Goal: Entertainment & Leisure: Browse casually

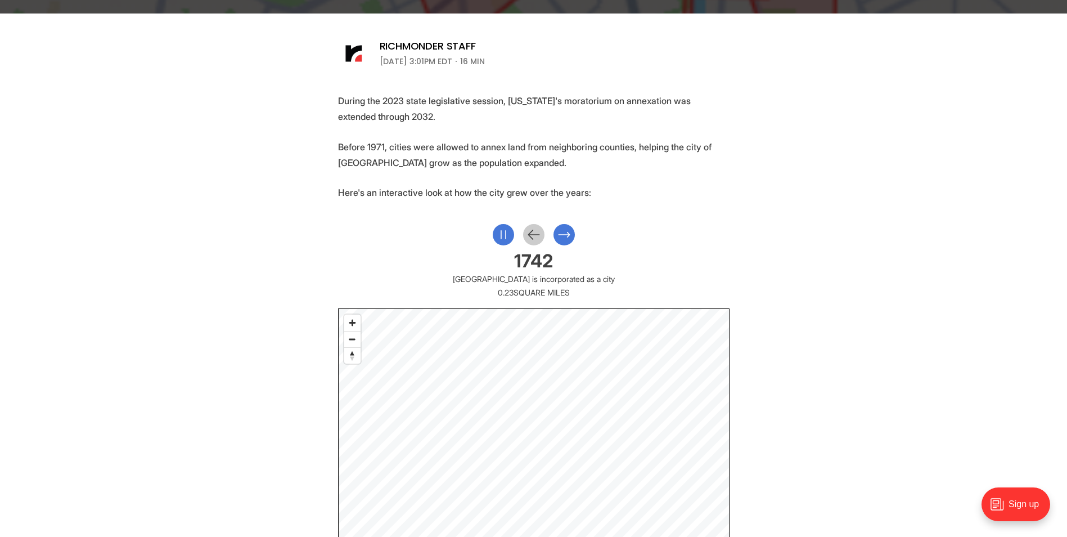
scroll to position [450, 0]
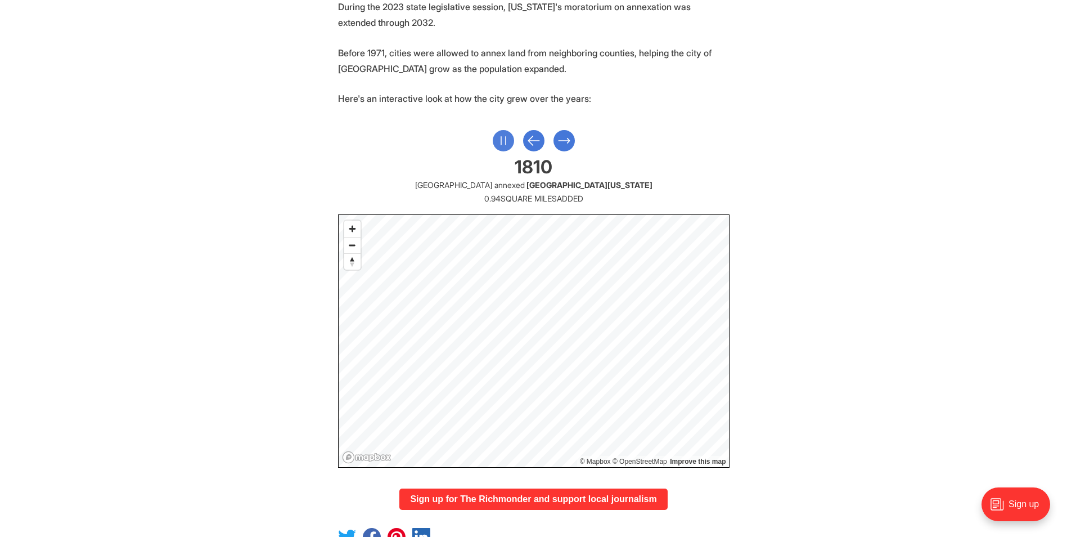
click at [509, 137] on icon "Pause" at bounding box center [503, 141] width 15 height 20
click at [582, 137] on icon "Next Slide" at bounding box center [579, 141] width 15 height 20
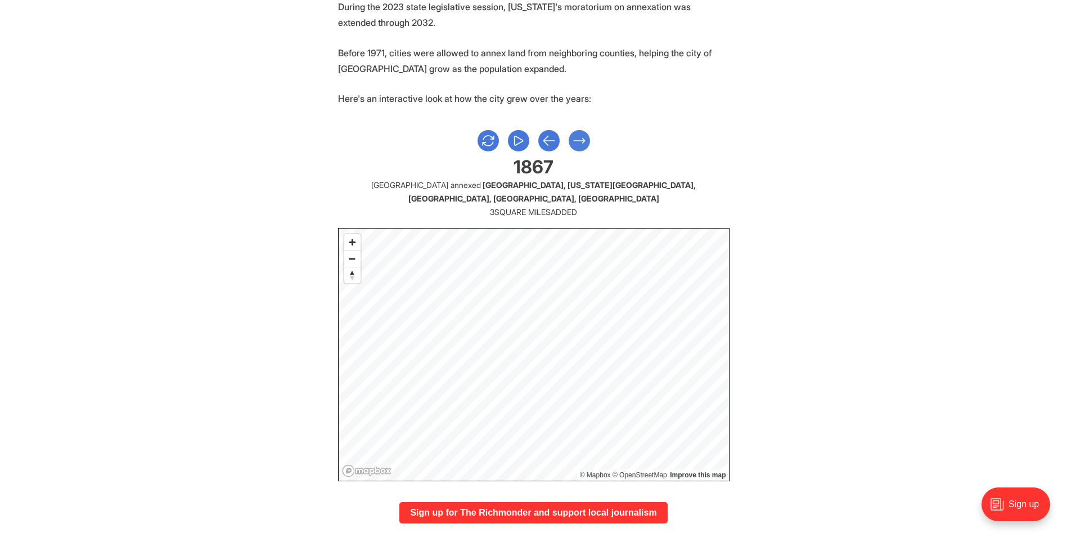
click at [582, 138] on icon "Next Slide" at bounding box center [579, 140] width 11 height 5
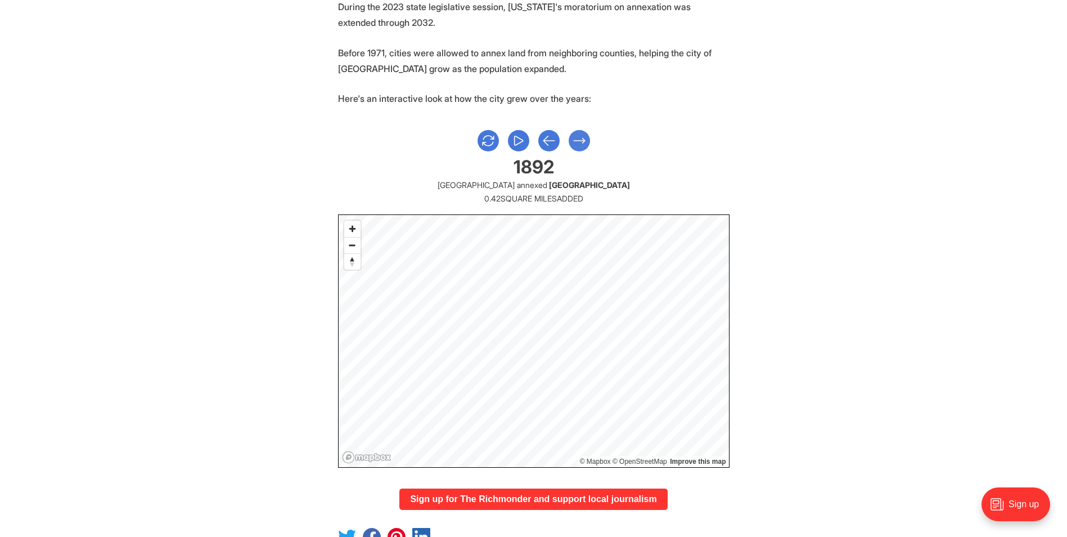
click at [582, 138] on icon "Next Slide" at bounding box center [579, 140] width 11 height 5
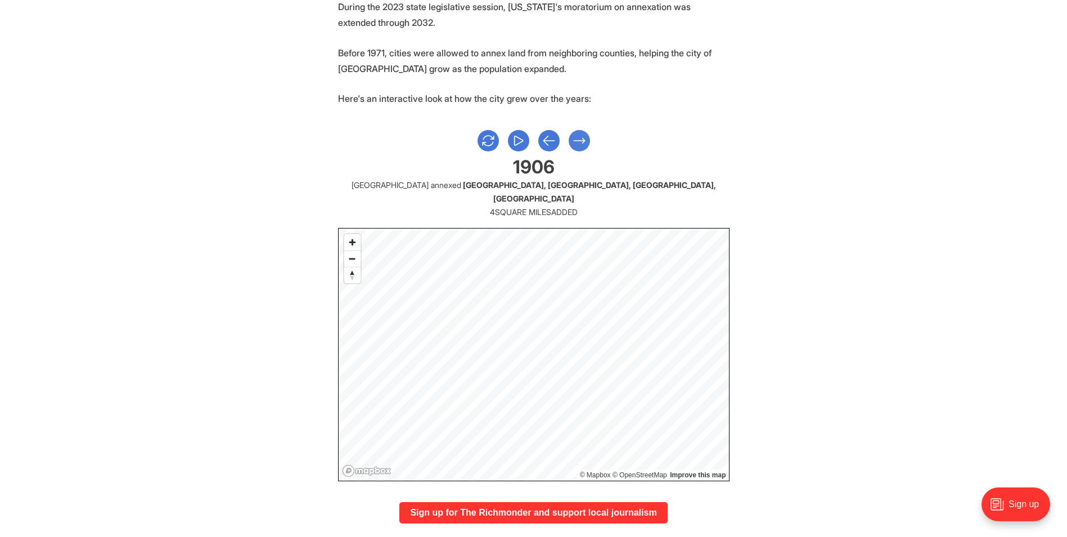
click at [581, 140] on icon "Next Slide" at bounding box center [579, 140] width 11 height 5
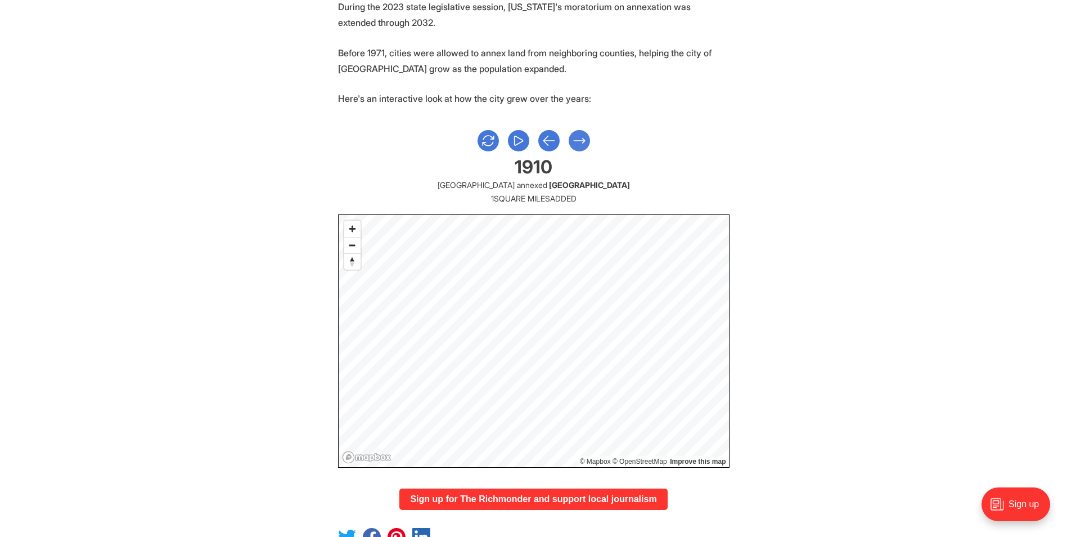
click at [581, 140] on icon "Next Slide" at bounding box center [579, 140] width 11 height 5
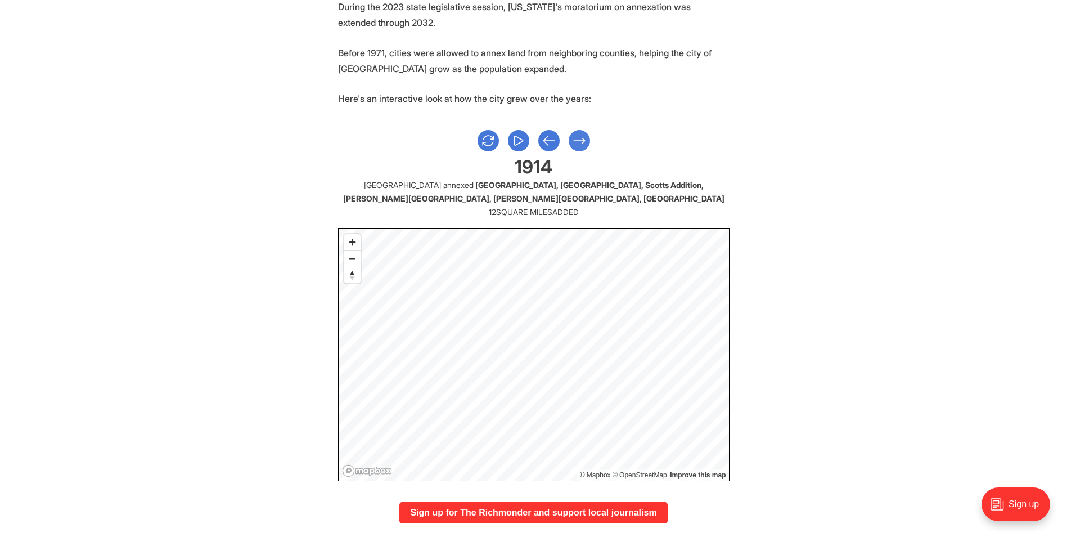
click at [581, 140] on icon "Next Slide" at bounding box center [579, 140] width 11 height 5
click at [578, 135] on icon "Next Slide" at bounding box center [579, 141] width 15 height 20
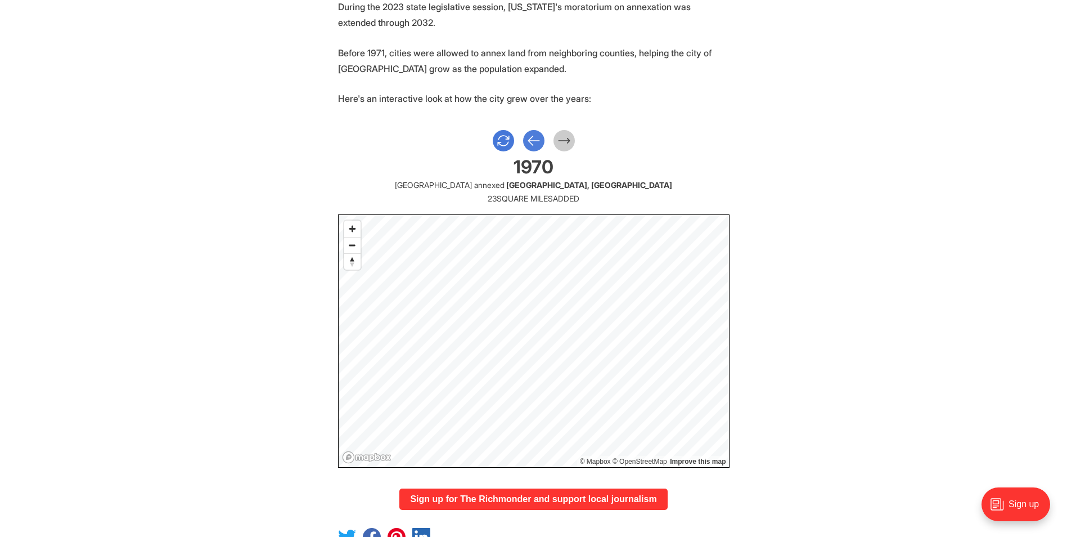
click at [533, 143] on icon "Previous Slide" at bounding box center [534, 141] width 15 height 20
